Goal: Transaction & Acquisition: Purchase product/service

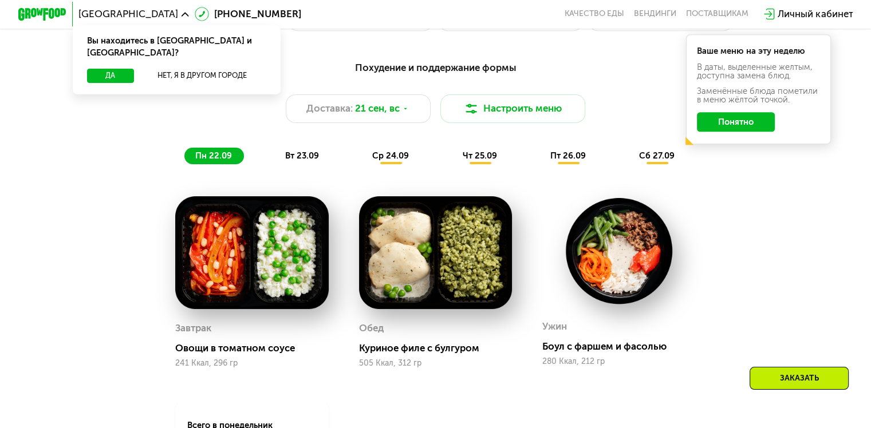
scroll to position [859, 0]
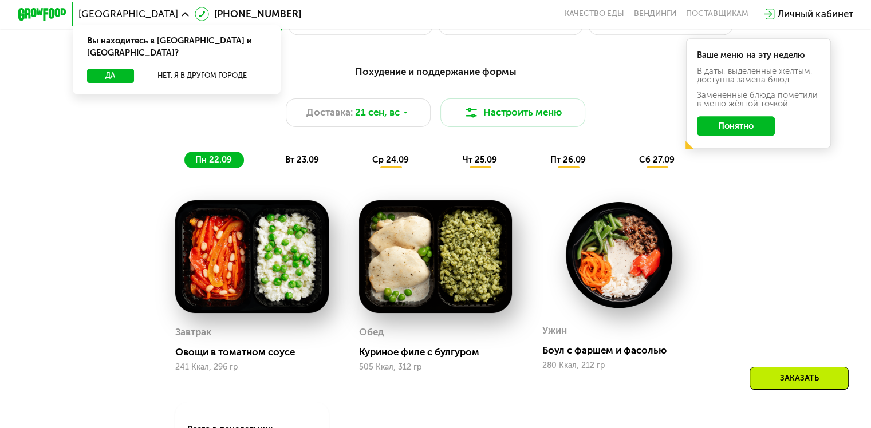
click at [733, 129] on button "Понятно" at bounding box center [736, 125] width 78 height 19
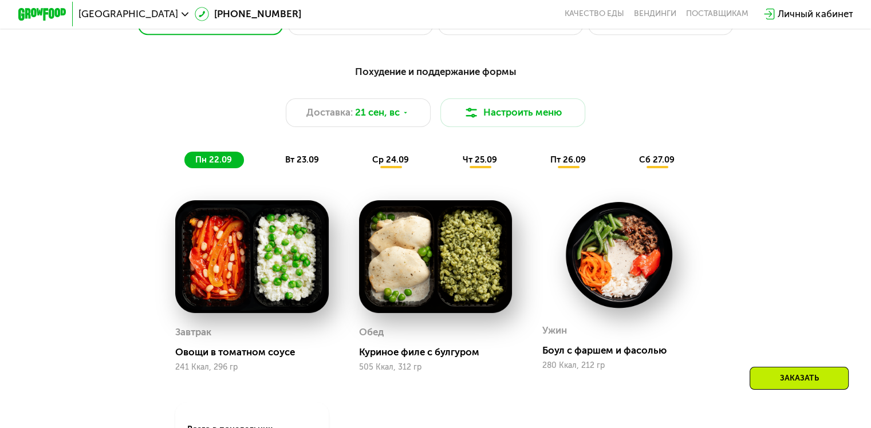
click at [282, 160] on div "вт 23.09" at bounding box center [302, 160] width 57 height 17
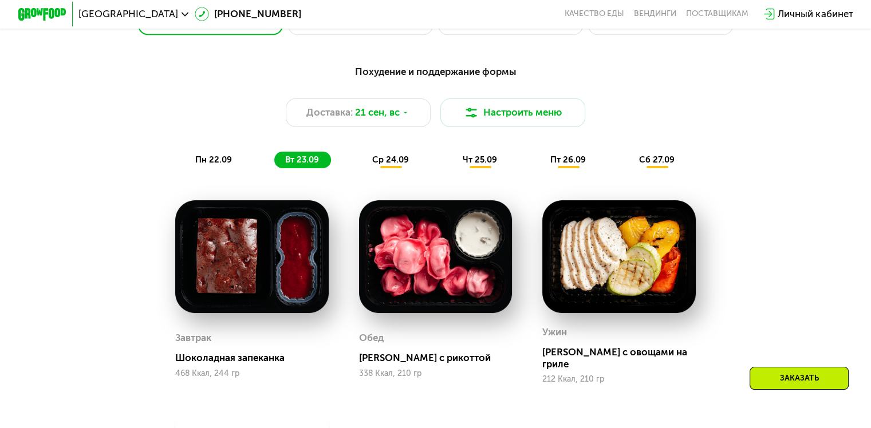
click at [375, 160] on span "ср 24.09" at bounding box center [390, 160] width 37 height 10
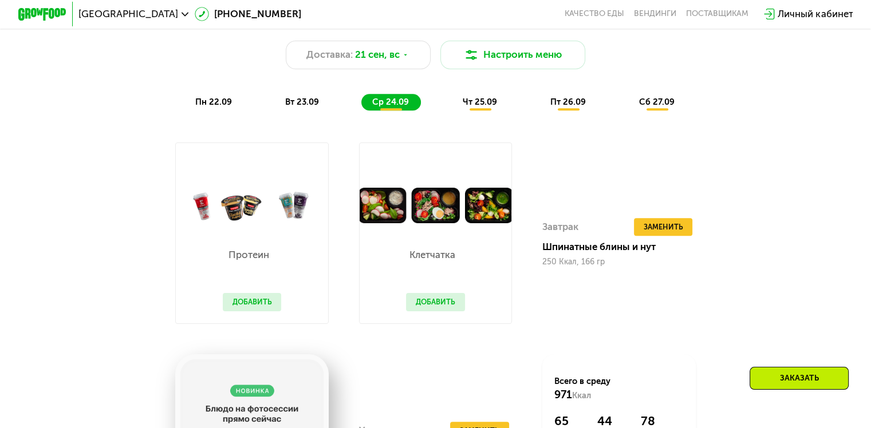
scroll to position [916, 0]
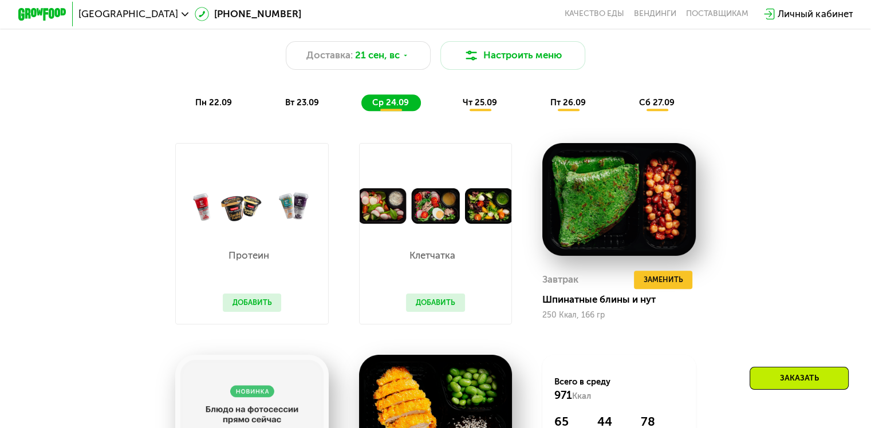
click at [496, 108] on span "чт 25.09" at bounding box center [479, 102] width 34 height 10
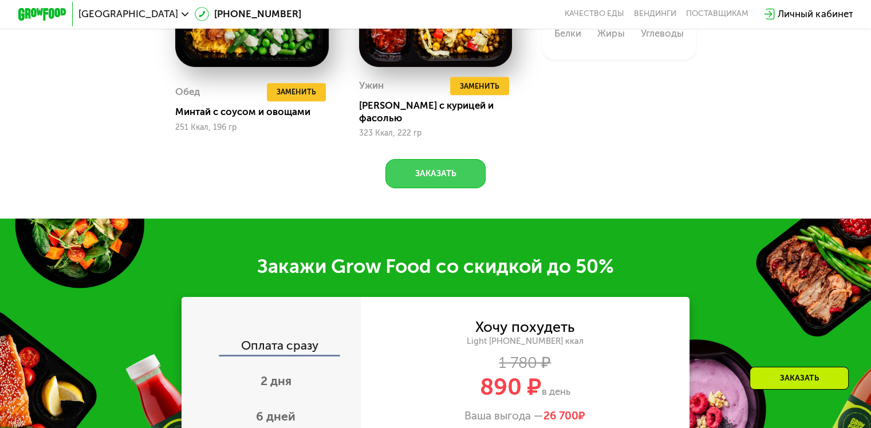
click at [451, 179] on button "Заказать" at bounding box center [435, 173] width 100 height 29
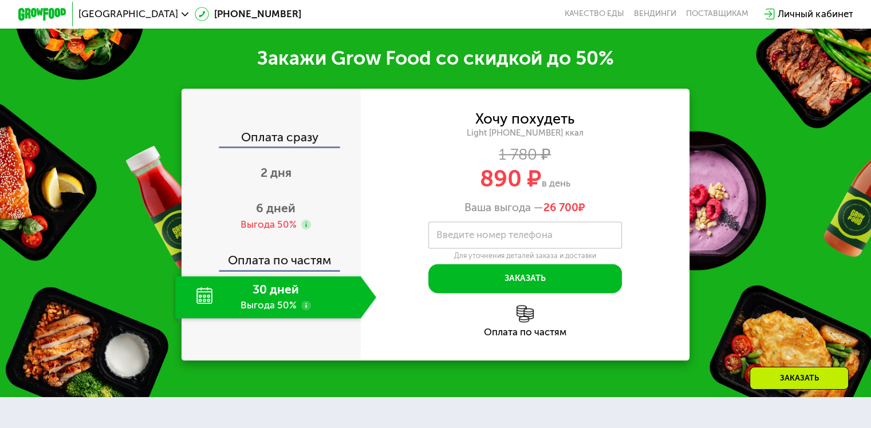
scroll to position [1534, 0]
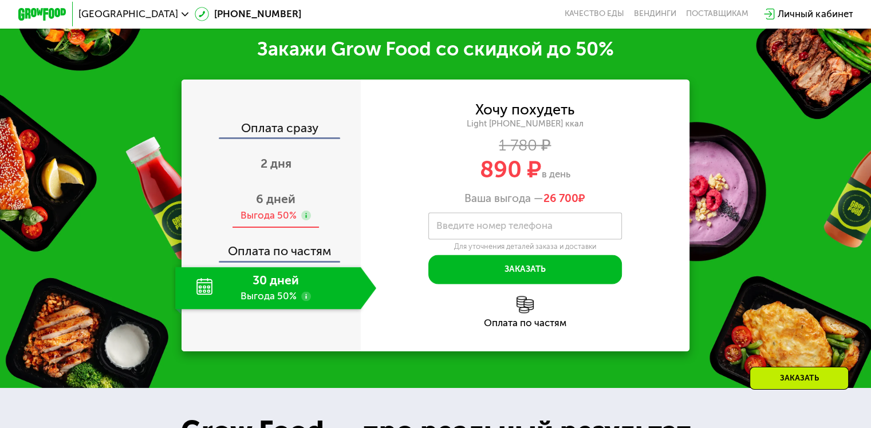
click at [319, 215] on div "6 дней Выгода 50%" at bounding box center [275, 207] width 201 height 42
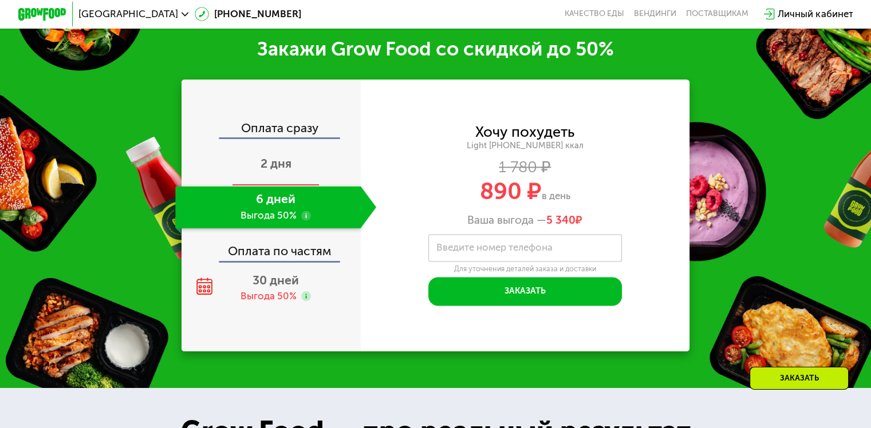
click at [293, 174] on div "2 дня" at bounding box center [275, 165] width 201 height 42
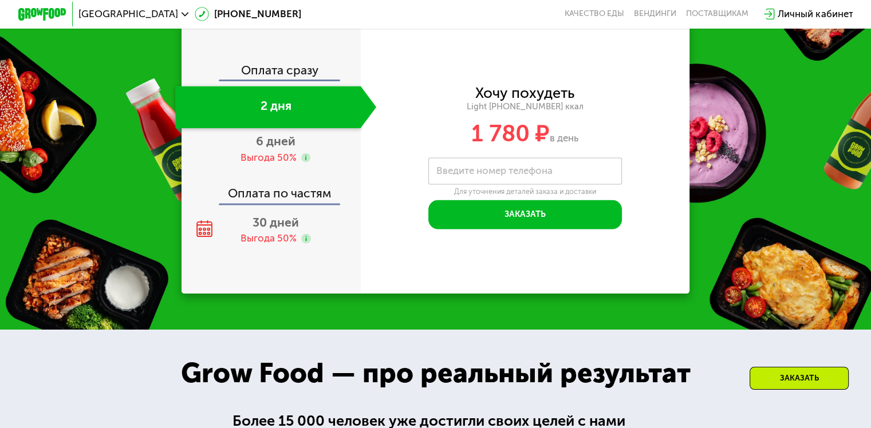
scroll to position [1499, 0]
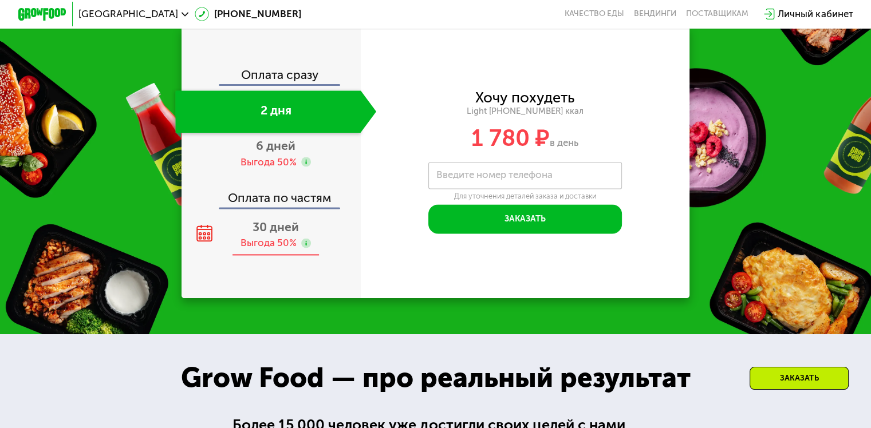
click at [277, 234] on span "30 дней" at bounding box center [275, 227] width 46 height 14
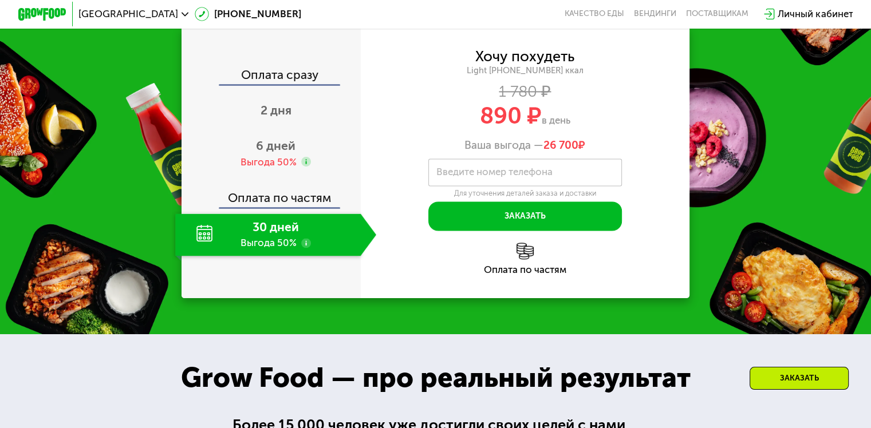
click at [530, 275] on div "Оплата по частям" at bounding box center [525, 270] width 329 height 10
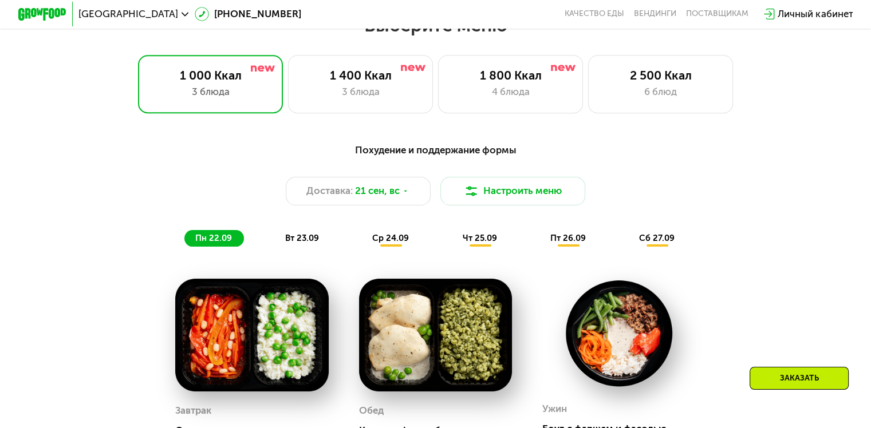
drag, startPoint x: 491, startPoint y: 299, endPoint x: 400, endPoint y: 106, distance: 213.1
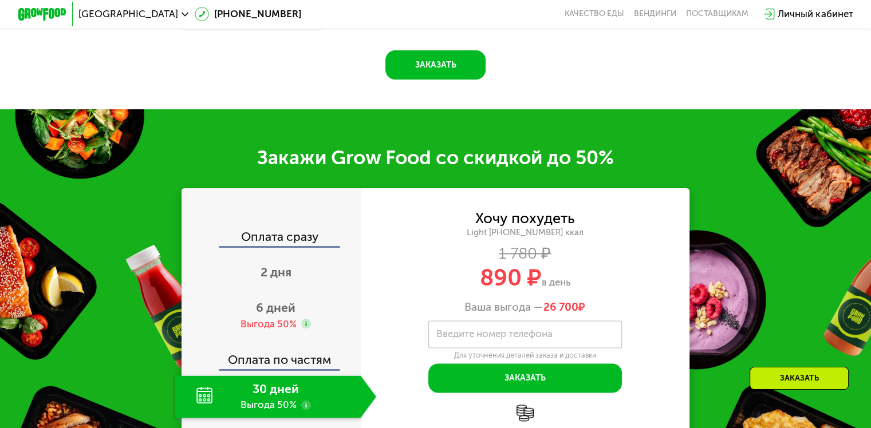
scroll to position [1398, 0]
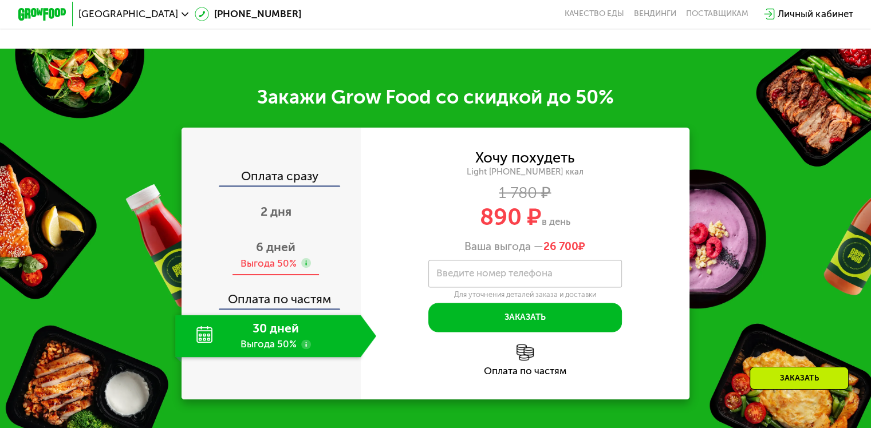
click at [302, 268] on use at bounding box center [306, 263] width 10 height 10
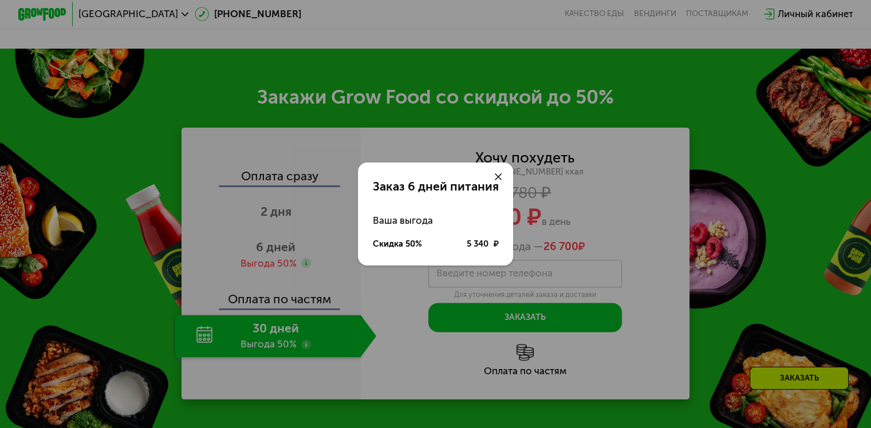
click at [498, 173] on icon at bounding box center [498, 176] width 7 height 7
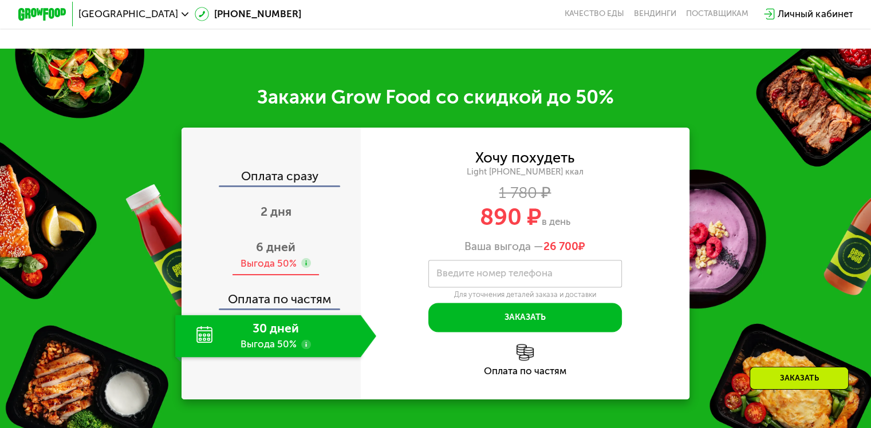
click at [301, 268] on use at bounding box center [306, 263] width 10 height 10
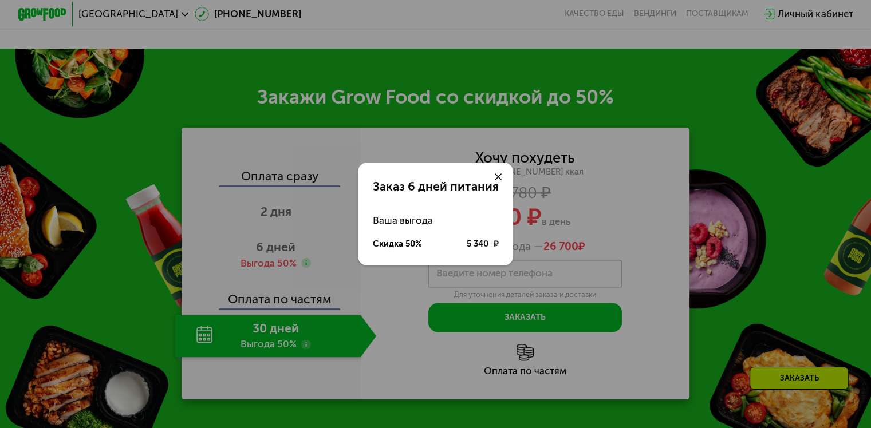
click at [499, 175] on icon at bounding box center [498, 176] width 7 height 7
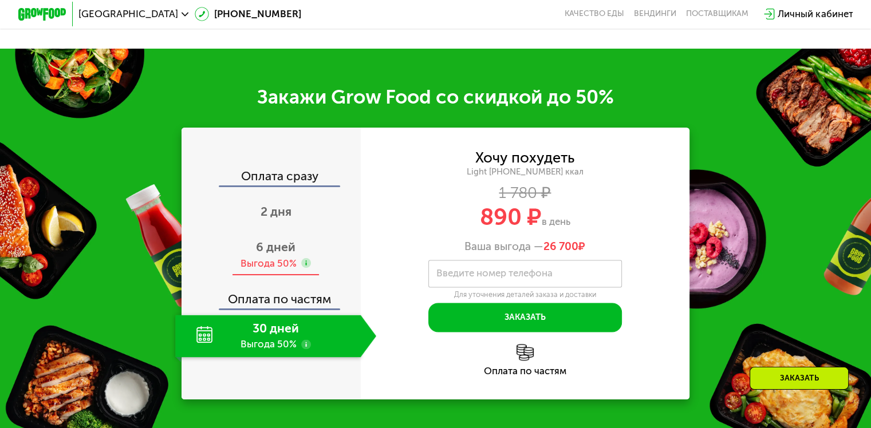
click at [306, 250] on div "6 дней Выгода 50%" at bounding box center [275, 255] width 201 height 42
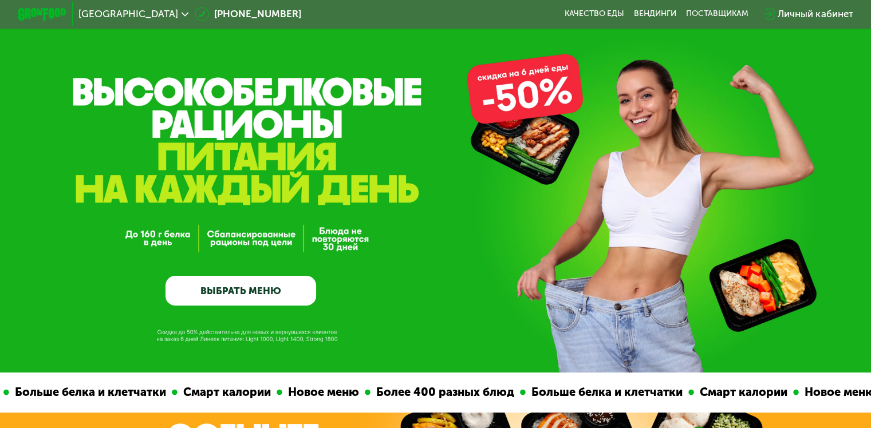
scroll to position [0, 0]
